Goal: Task Accomplishment & Management: Use online tool/utility

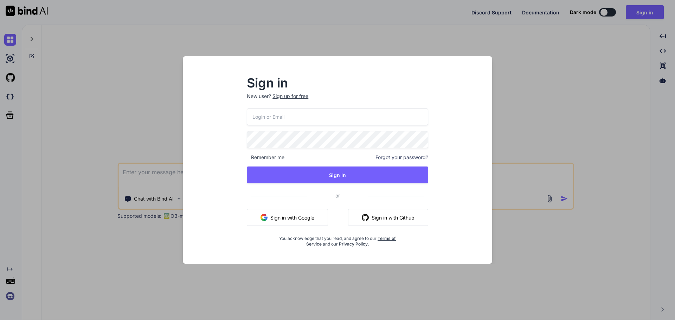
click at [310, 115] on input "email" at bounding box center [337, 116] width 181 height 17
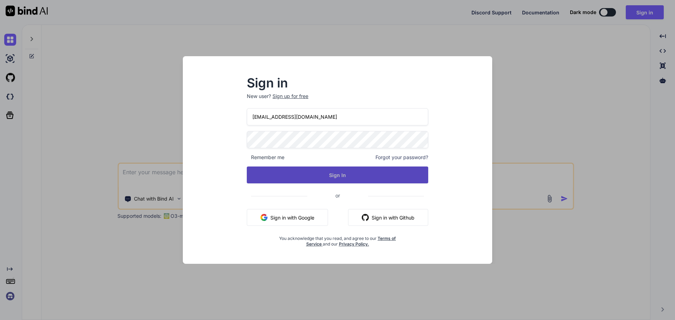
click at [331, 173] on button "Sign In" at bounding box center [337, 175] width 181 height 17
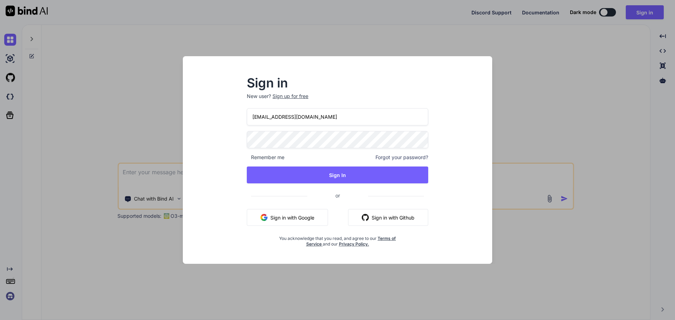
click at [279, 119] on input "[EMAIL_ADDRESS][DOMAIN_NAME]" at bounding box center [337, 116] width 181 height 17
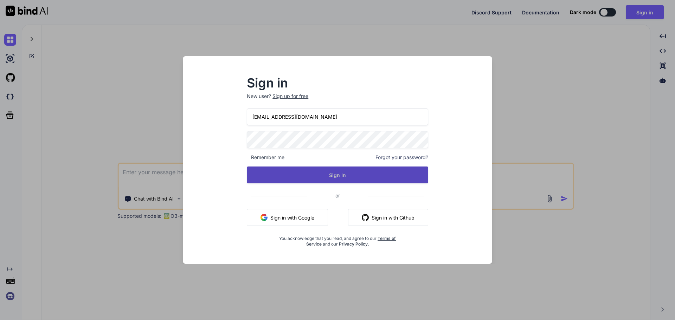
type input "[EMAIL_ADDRESS][DOMAIN_NAME]"
click at [313, 174] on button "Sign In" at bounding box center [337, 175] width 181 height 17
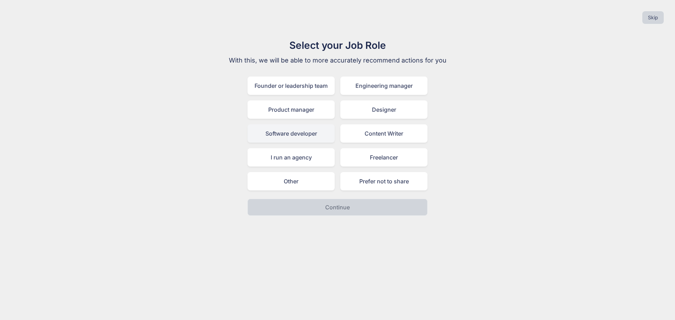
click at [298, 136] on div "Software developer" at bounding box center [290, 133] width 87 height 18
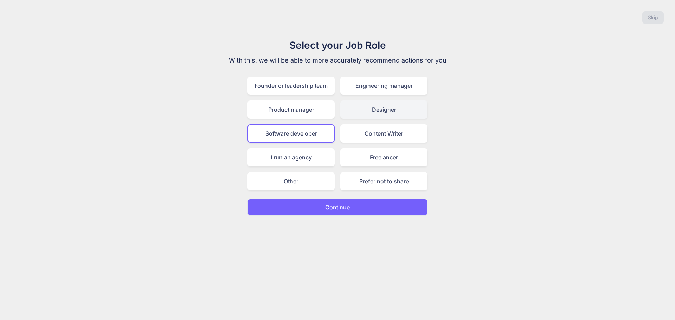
click at [400, 108] on div "Designer" at bounding box center [383, 110] width 87 height 18
click at [352, 206] on button "Continue" at bounding box center [337, 207] width 180 height 17
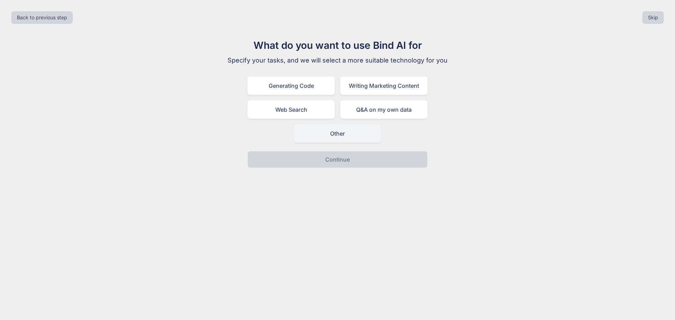
click at [335, 128] on div "Other" at bounding box center [337, 133] width 87 height 18
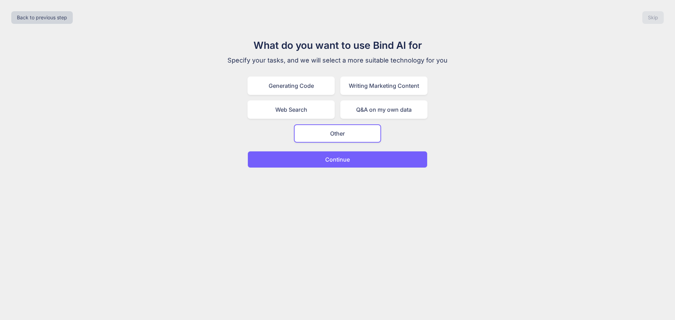
click at [334, 159] on p "Continue" at bounding box center [337, 159] width 25 height 8
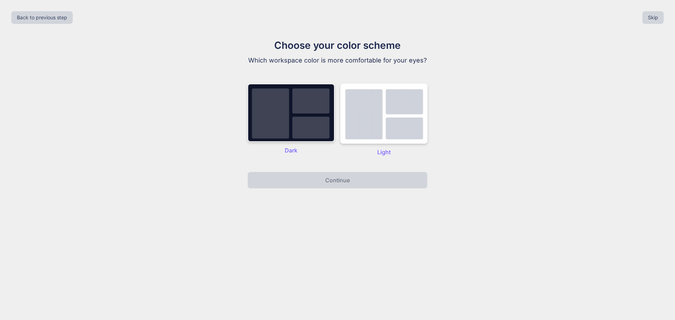
click at [295, 110] on img at bounding box center [290, 113] width 87 height 58
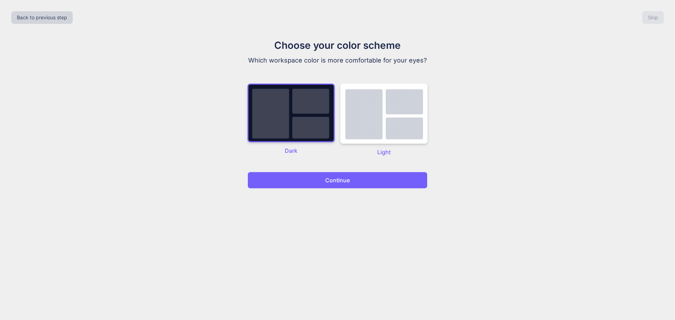
click at [324, 180] on button "Continue" at bounding box center [337, 180] width 180 height 17
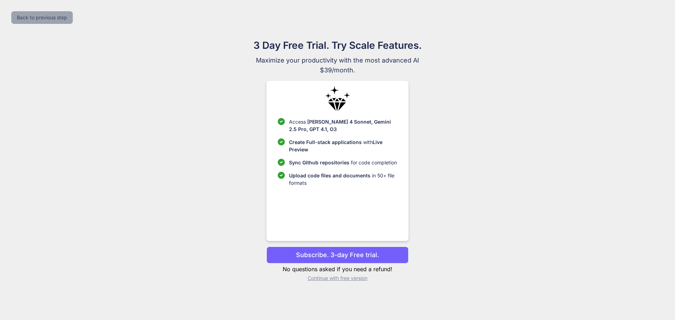
click at [61, 22] on button "Back to previous step" at bounding box center [42, 17] width 62 height 13
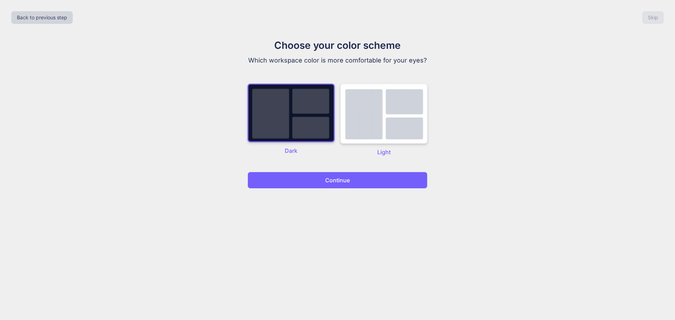
click at [427, 127] on img at bounding box center [383, 114] width 87 height 60
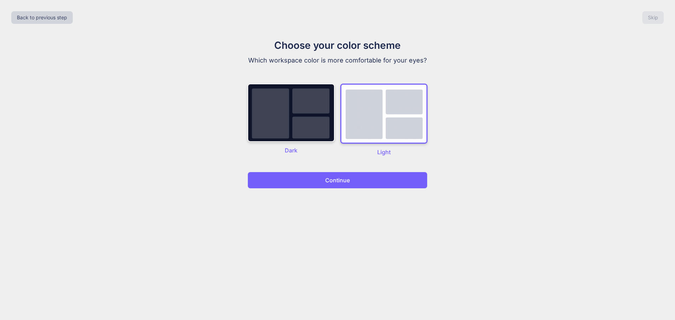
click at [367, 180] on button "Continue" at bounding box center [337, 180] width 180 height 17
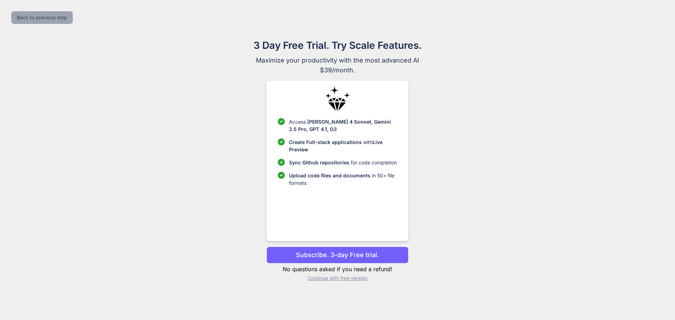
click at [49, 21] on button "Back to previous step" at bounding box center [42, 17] width 62 height 13
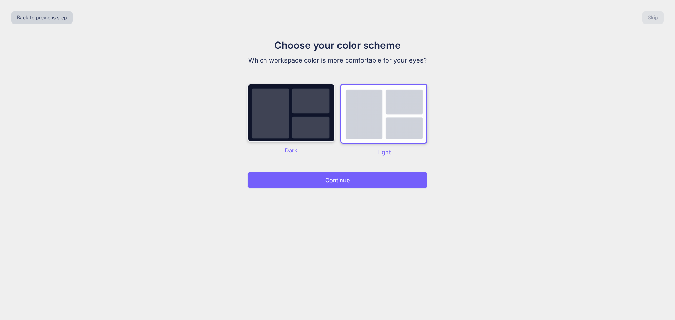
click at [311, 113] on img at bounding box center [290, 113] width 87 height 58
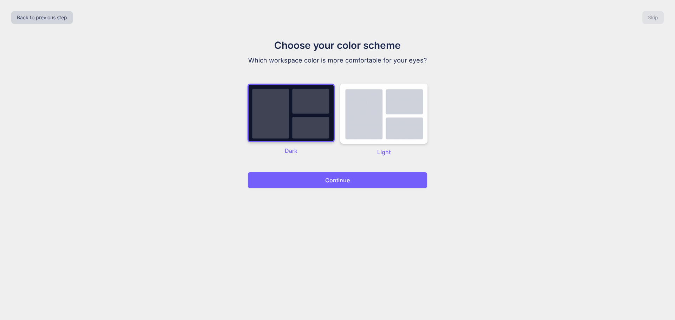
click at [335, 180] on p "Continue" at bounding box center [337, 180] width 25 height 8
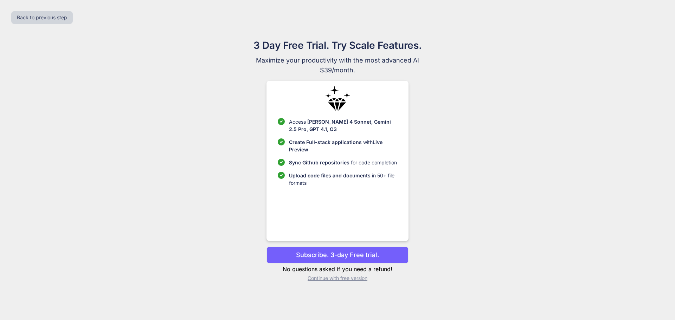
click at [338, 280] on p "Continue with free version" at bounding box center [337, 278] width 142 height 7
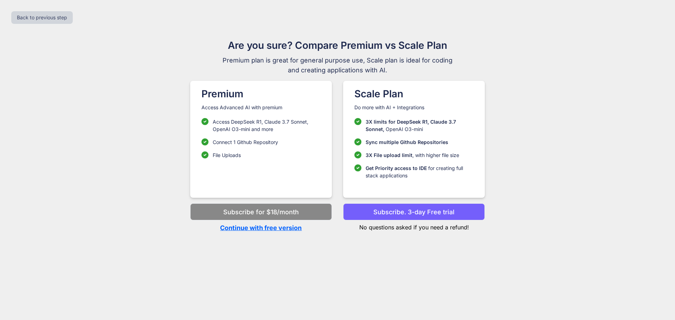
click at [259, 229] on p "Continue with free version" at bounding box center [261, 227] width 142 height 9
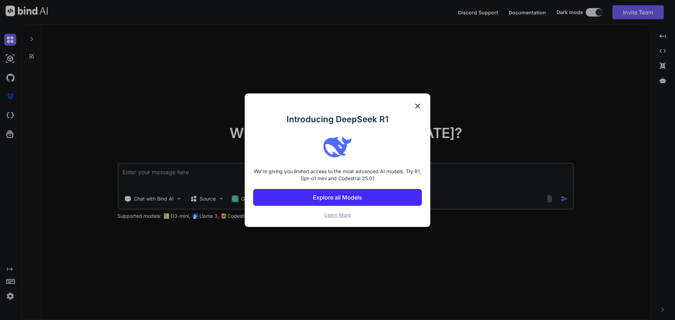
click at [420, 104] on img at bounding box center [417, 106] width 8 height 8
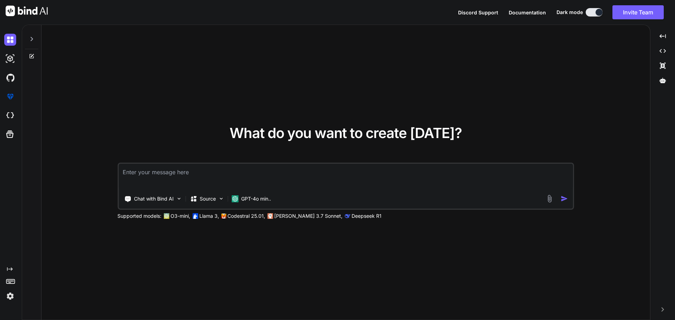
click at [248, 174] on textarea at bounding box center [345, 177] width 454 height 26
click at [200, 175] on textarea at bounding box center [345, 177] width 454 height 26
paste textarea "• Prepared documentation outlining - When the employee clicks on My Resignation…"
type textarea "x"
type textarea "• Prepared documentation outlining - When the employee clicks on My Resignation…"
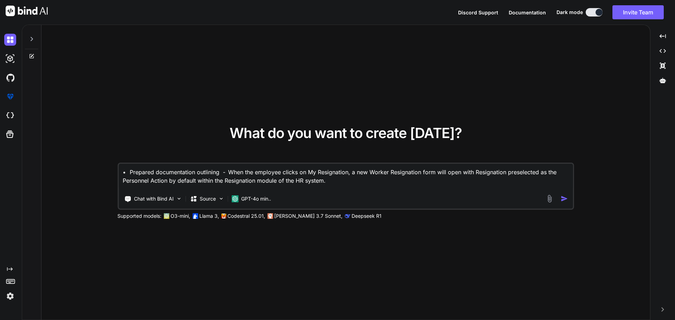
type textarea "x"
type textarea "• Prepared documentation outlining - When the employee clicks on My Resignation…"
type textarea "x"
type textarea "• Prepared documentation outlining - When the employee clicks on My Resignation…"
type textarea "x"
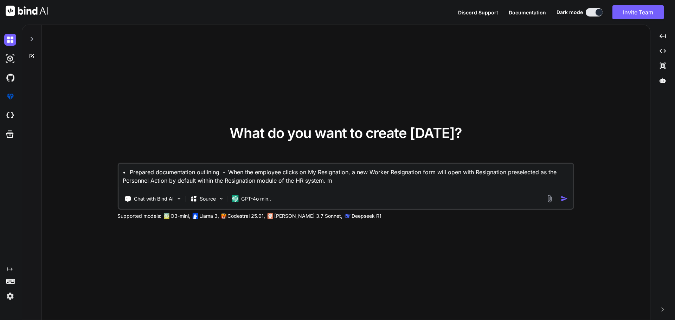
type textarea "• Prepared documentation outlining - When the employee clicks on My Resignation…"
type textarea "x"
type textarea "• Prepared documentation outlining - When the employee clicks on My Resignation…"
type textarea "x"
type textarea "• Prepared documentation outlining - When the employee clicks on My Resignation…"
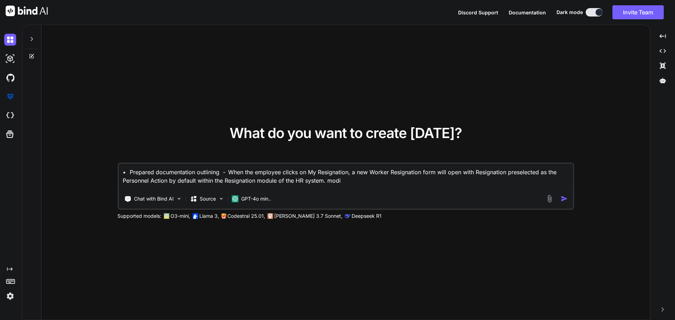
type textarea "x"
type textarea "• Prepared documentation outlining - When the employee clicks on My Resignation…"
type textarea "x"
type textarea "• Prepared documentation outlining - When the employee clicks on My Resignation…"
type textarea "x"
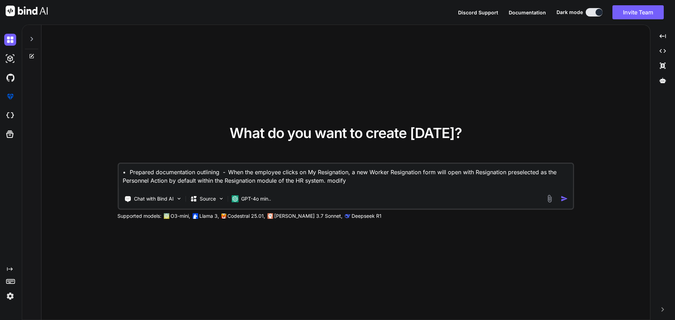
type textarea "• Prepared documentation outlining - When the employee clicks on My Resignation…"
type textarea "x"
type textarea "• Prepared documentation outlining - When the employee clicks on My Resignation…"
type textarea "x"
type textarea "• Prepared documentation outlining - When the employee clicks on My Resignation…"
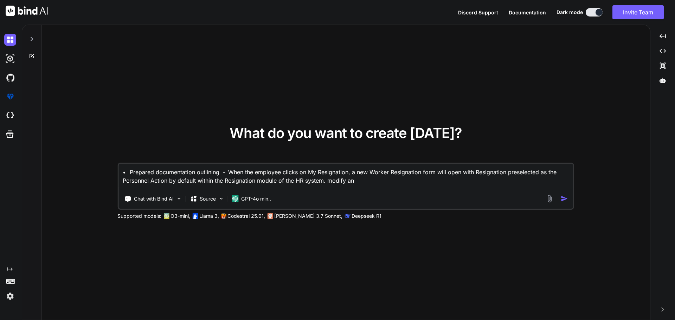
type textarea "x"
type textarea "• Prepared documentation outlining - When the employee clicks on My Resignation…"
type textarea "x"
type textarea "• Prepared documentation outlining - When the employee clicks on My Resignation…"
type textarea "x"
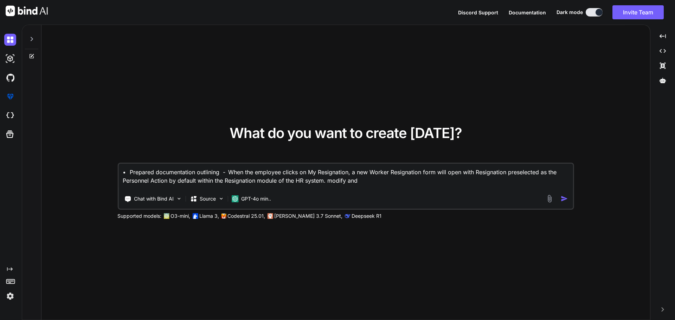
type textarea "• Prepared documentation outlining - When the employee clicks on My Resignation…"
type textarea "x"
type textarea "• Prepared documentation outlining - When the employee clicks on My Resignation…"
type textarea "x"
type textarea "• Prepared documentation outlining - When the employee clicks on My Resignation…"
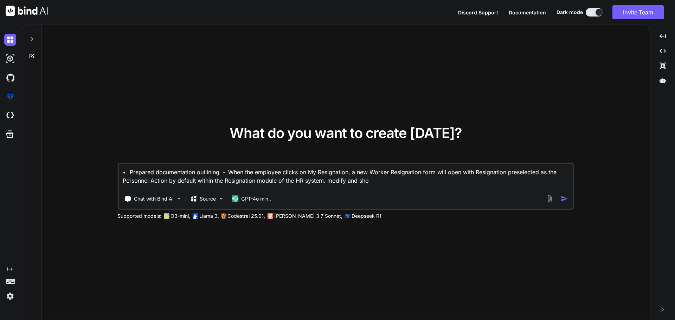
type textarea "x"
type textarea "• Prepared documentation outlining - When the employee clicks on My Resignation…"
type textarea "x"
type textarea "• Prepared documentation outlining - When the employee clicks on My Resignation…"
type textarea "x"
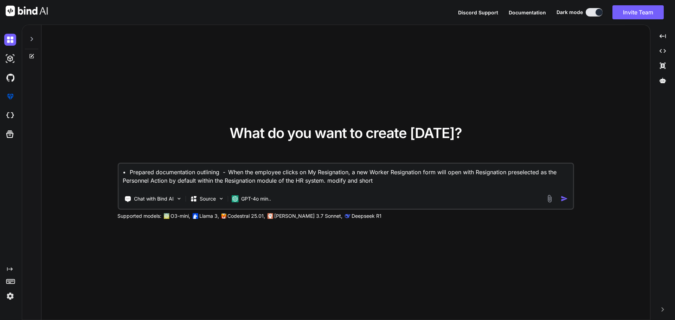
type textarea "• Prepared documentation outlining - When the employee clicks on My Resignation…"
type textarea "x"
type textarea "• Prepared documentation outlining - When the employee clicks on My Resignation…"
type textarea "x"
type textarea "• Prepared documentation outlining - When the employee clicks on My Resignation…"
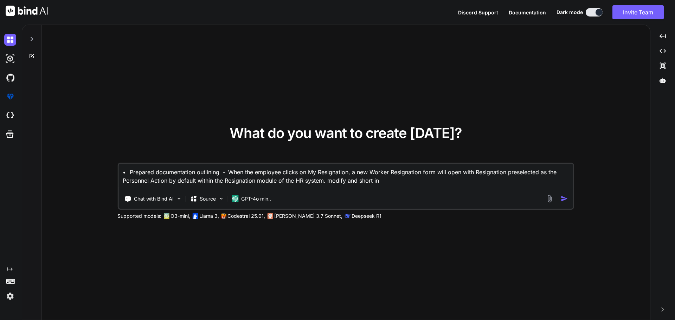
type textarea "x"
type textarea "• Prepared documentation outlining - When the employee clicks on My Resignation…"
type textarea "x"
type textarea "• Prepared documentation outlining - When the employee clicks on My Resignation…"
type textarea "x"
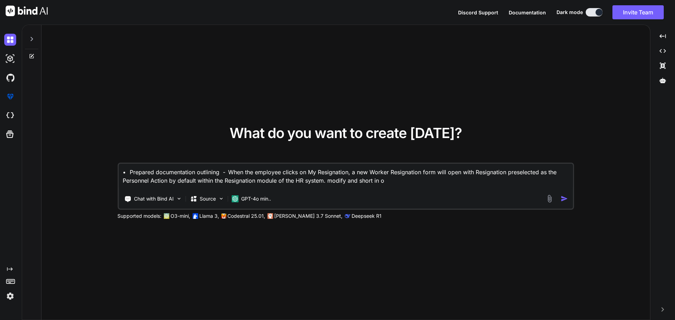
type textarea "• Prepared documentation outlining - When the employee clicks on My Resignation…"
type textarea "x"
type textarea "• Prepared documentation outlining - When the employee clicks on My Resignation…"
type textarea "x"
type textarea "• Prepared documentation outlining - When the employee clicks on My Resignation…"
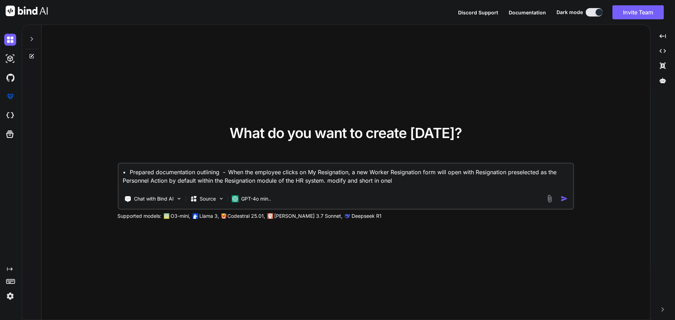
type textarea "x"
type textarea "• Prepared documentation outlining - When the employee clicks on My Resignation…"
type textarea "x"
type textarea "• Prepared documentation outlining - When the employee clicks on My Resignation…"
type textarea "x"
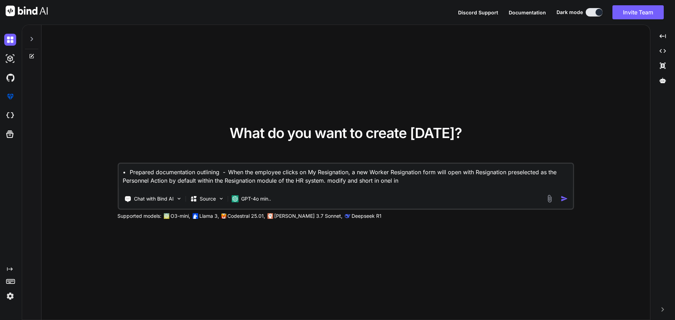
type textarea "• Prepared documentation outlining - When the employee clicks on My Resignation…"
type textarea "x"
type textarea "• Prepared documentation outlining - When the employee clicks on My Resignation…"
type textarea "x"
type textarea "• Prepared documentation outlining - When the employee clicks on My Resignation…"
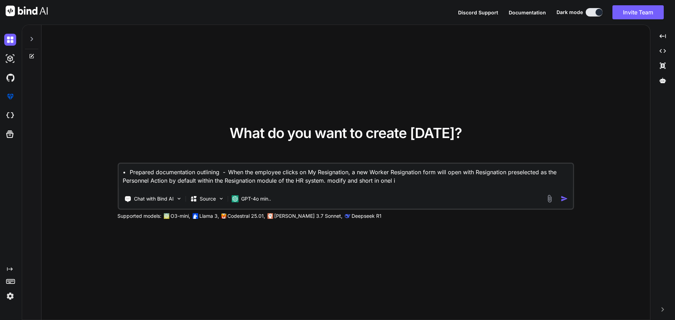
type textarea "x"
type textarea "• Prepared documentation outlining - When the employee clicks on My Resignation…"
type textarea "x"
type textarea "• Prepared documentation outlining - When the employee clicks on My Resignation…"
type textarea "x"
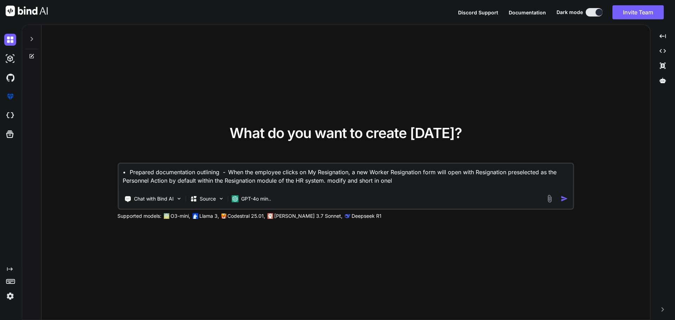
type textarea "• Prepared documentation outlining - When the employee clicks on My Resignation…"
type textarea "x"
type textarea "• Prepared documentation outlining - When the employee clicks on My Resignation…"
type textarea "x"
type textarea "• Prepared documentation outlining - When the employee clicks on My Resignation…"
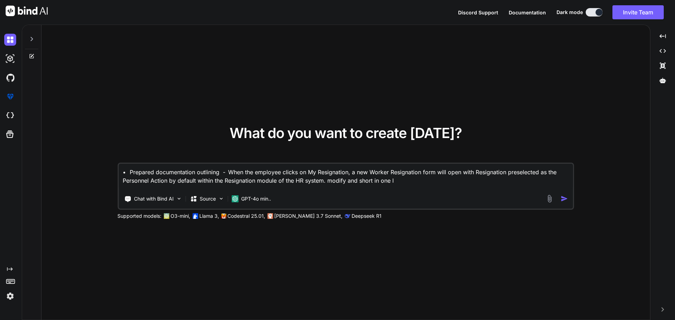
type textarea "x"
type textarea "• Prepared documentation outlining - When the employee clicks on My Resignation…"
type textarea "x"
type textarea "• Prepared documentation outlining - When the employee clicks on My Resignation…"
type textarea "x"
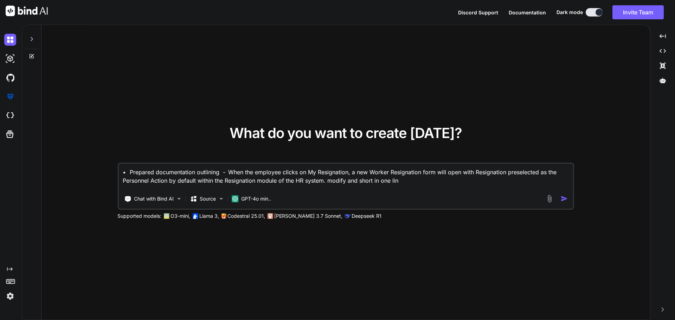
type textarea "• Prepared documentation outlining - When the employee clicks on My Resignation…"
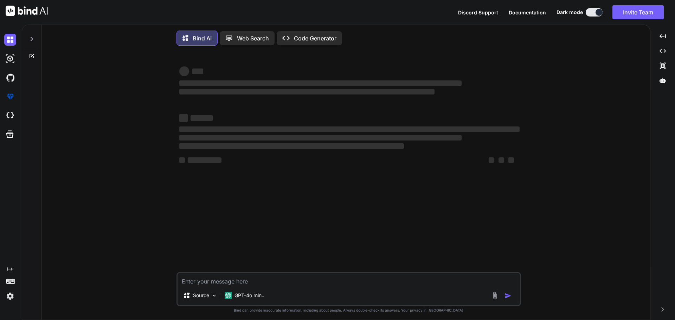
scroll to position [4, 0]
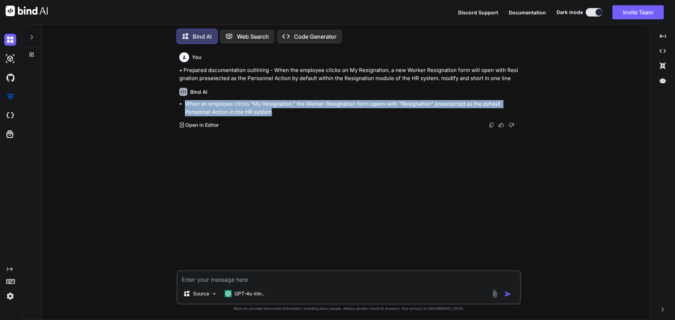
drag, startPoint x: 185, startPoint y: 102, endPoint x: 270, endPoint y: 110, distance: 85.5
click at [270, 110] on li "When an employee clicks "My Resignation," the Worker Resignation form opens wit…" at bounding box center [352, 108] width 335 height 16
copy li "When an employee clicks "My Resignation," the Worker Resignation form opens wit…"
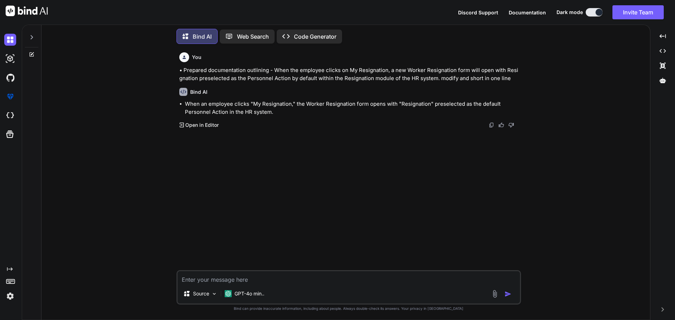
click at [253, 282] on textarea at bounding box center [348, 277] width 342 height 13
paste textarea "When an employee clicks "My Resignation," the Worker Resignation form opens wit…"
type textarea "x"
type textarea "When an employee clicks "My Resignation," the Worker Resignation form opens wit…"
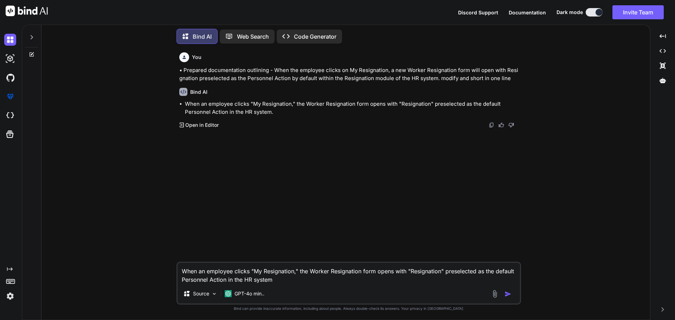
type textarea "x"
type textarea "When an employee clicks "My Resignation," the Worker Resignation form opens wit…"
type textarea "x"
type textarea "When an employee clicks "My Resignation," the Worker Resignation form opens wit…"
type textarea "x"
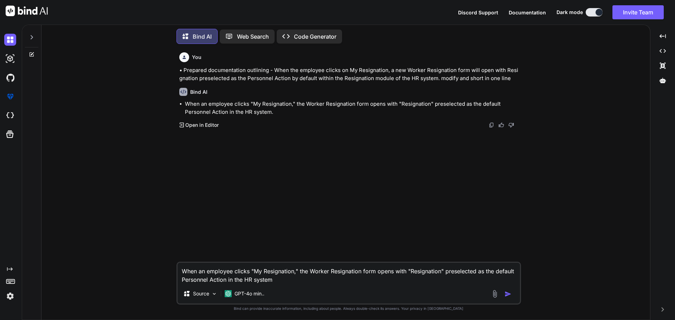
type textarea "When an employee clicks "My Resignation," the Worker Resignation form opens wit…"
type textarea "x"
type textarea "When an employee clicks "My Resignation," the Worker Resignation form opens wit…"
type textarea "x"
type textarea "When an employee clicks "My Resignation," the Worker Resignation form opens wit…"
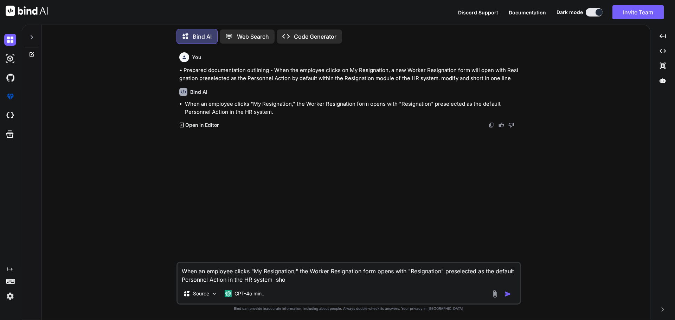
type textarea "x"
type textarea "When an employee clicks "My Resignation," the Worker Resignation form opens wit…"
type textarea "x"
type textarea "When an employee clicks "My Resignation," the Worker Resignation form opens wit…"
type textarea "x"
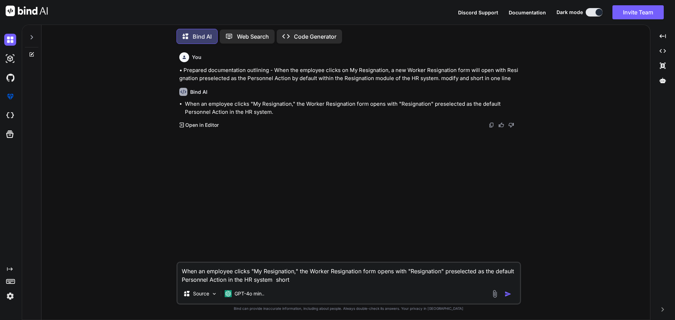
type textarea "When an employee clicks "My Resignation," the Worker Resignation form opens wit…"
type textarea "x"
type textarea "When an employee clicks "My Resignation," the Worker Resignation form opens wit…"
type textarea "x"
type textarea "When an employee clicks "My Resignation," the Worker Resignation form opens wit…"
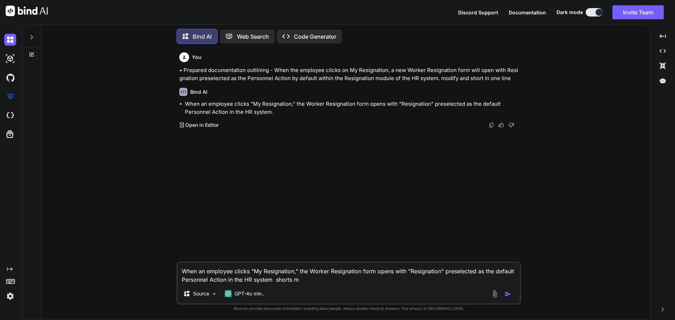
type textarea "x"
type textarea "When an employee clicks "My Resignation," the Worker Resignation form opens wit…"
type textarea "x"
type textarea "When an employee clicks "My Resignation," the Worker Resignation form opens wit…"
type textarea "x"
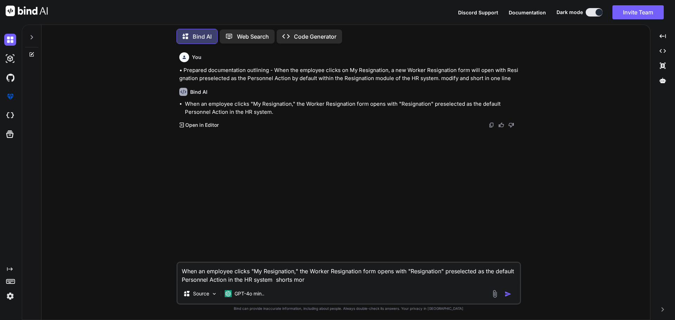
type textarea "When an employee clicks "My Resignation," the Worker Resignation form opens wit…"
type textarea "x"
type textarea "When an employee clicks "My Resignation," the Worker Resignation form opens wit…"
type textarea "x"
type textarea "When an employee clicks "My Resignation," the Worker Resignation form opens wit…"
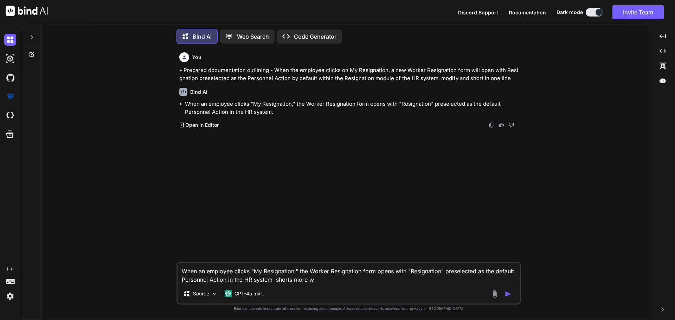
type textarea "x"
type textarea "When an employee clicks "My Resignation," the Worker Resignation form opens wit…"
type textarea "x"
type textarea "When an employee clicks "My Resignation," the Worker Resignation form opens wit…"
type textarea "x"
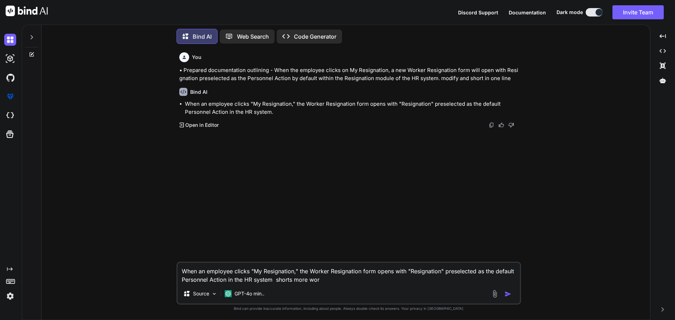
type textarea "When an employee clicks "My Resignation," the Worker Resignation form opens wit…"
type textarea "x"
type textarea "When an employee clicks "My Resignation," the Worker Resignation form opens wit…"
type textarea "x"
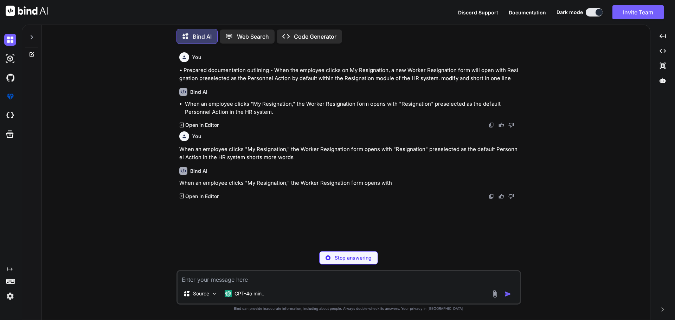
type textarea "x"
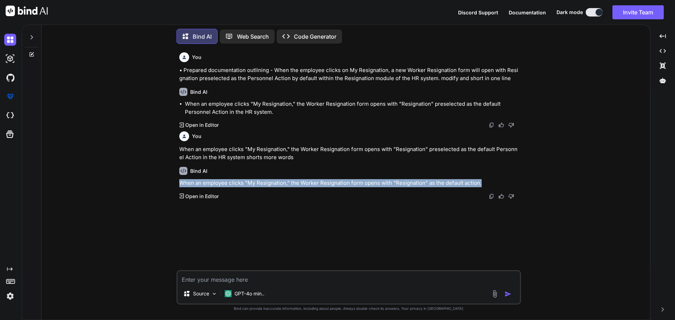
drag, startPoint x: 180, startPoint y: 182, endPoint x: 480, endPoint y: 185, distance: 300.1
click at [480, 185] on p "When an employee clicks "My Resignation," the Worker Resignation form opens wit…" at bounding box center [349, 183] width 340 height 8
copy p "When an employee clicks "My Resignation," the Worker Resignation form opens wit…"
